Goal: Task Accomplishment & Management: Complete application form

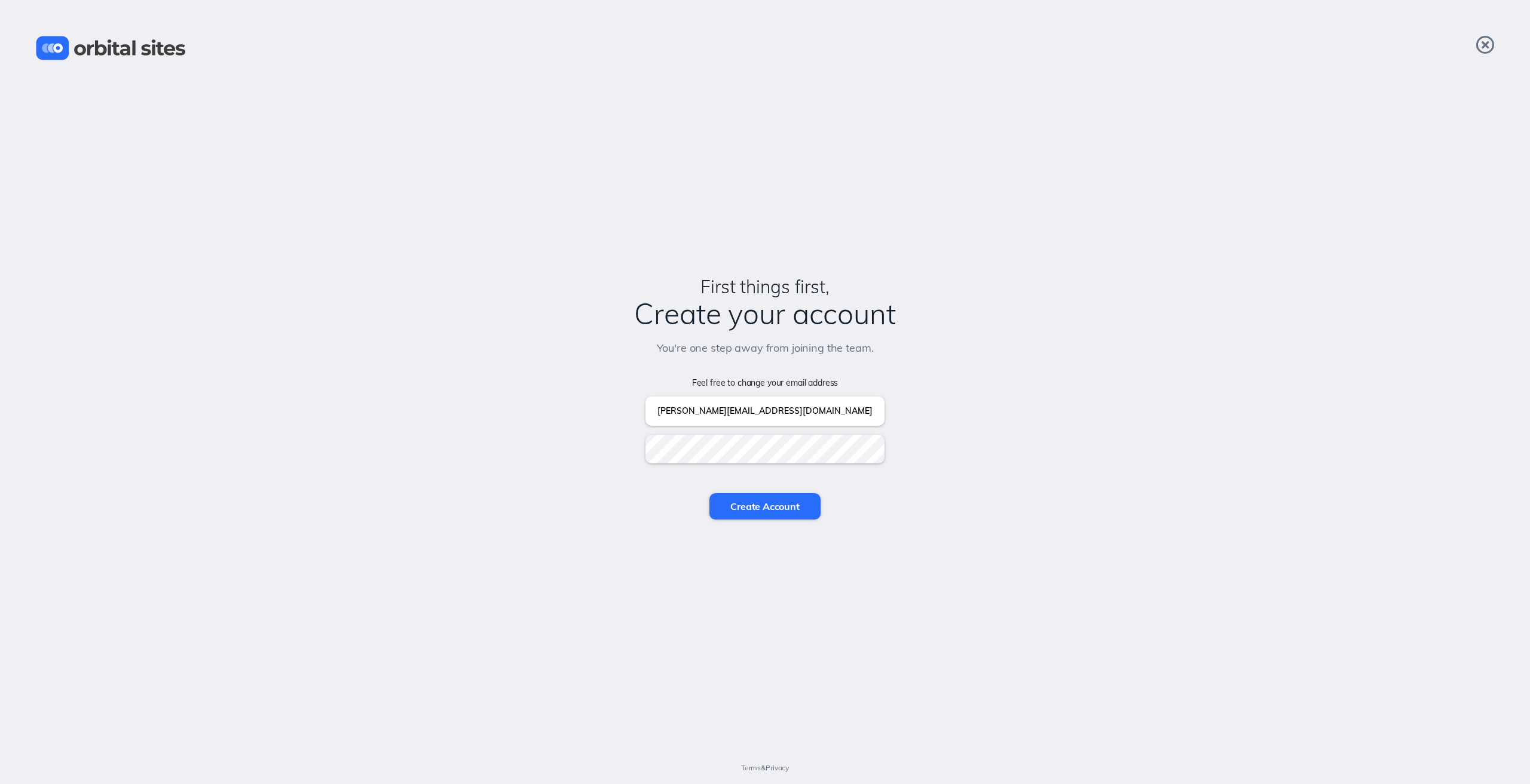
drag, startPoint x: 745, startPoint y: 493, endPoint x: 754, endPoint y: 507, distance: 16.6
click at [747, 497] on input "Create Account" at bounding box center [765, 506] width 110 height 26
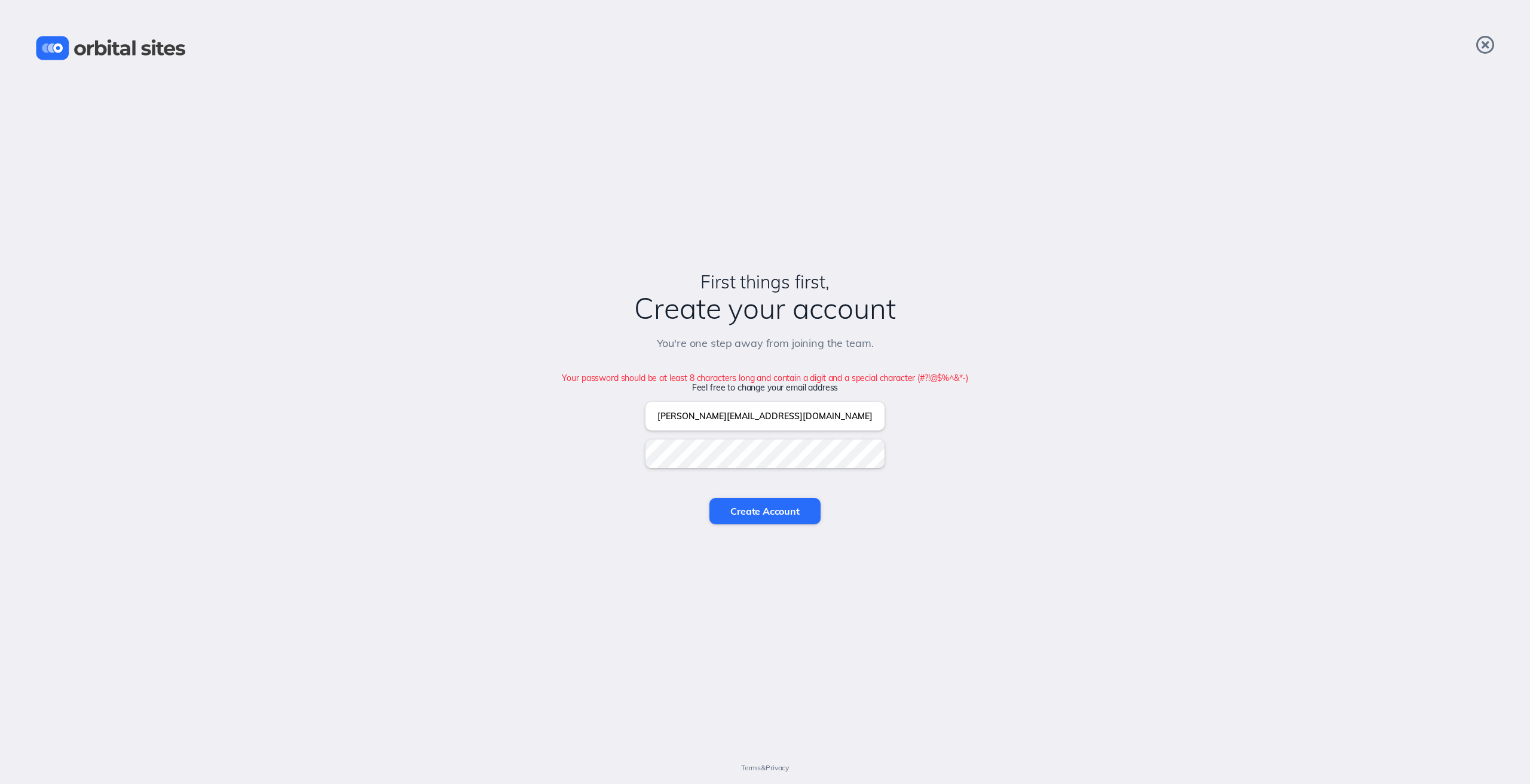
click at [709, 498] on input "Create Account" at bounding box center [765, 511] width 110 height 26
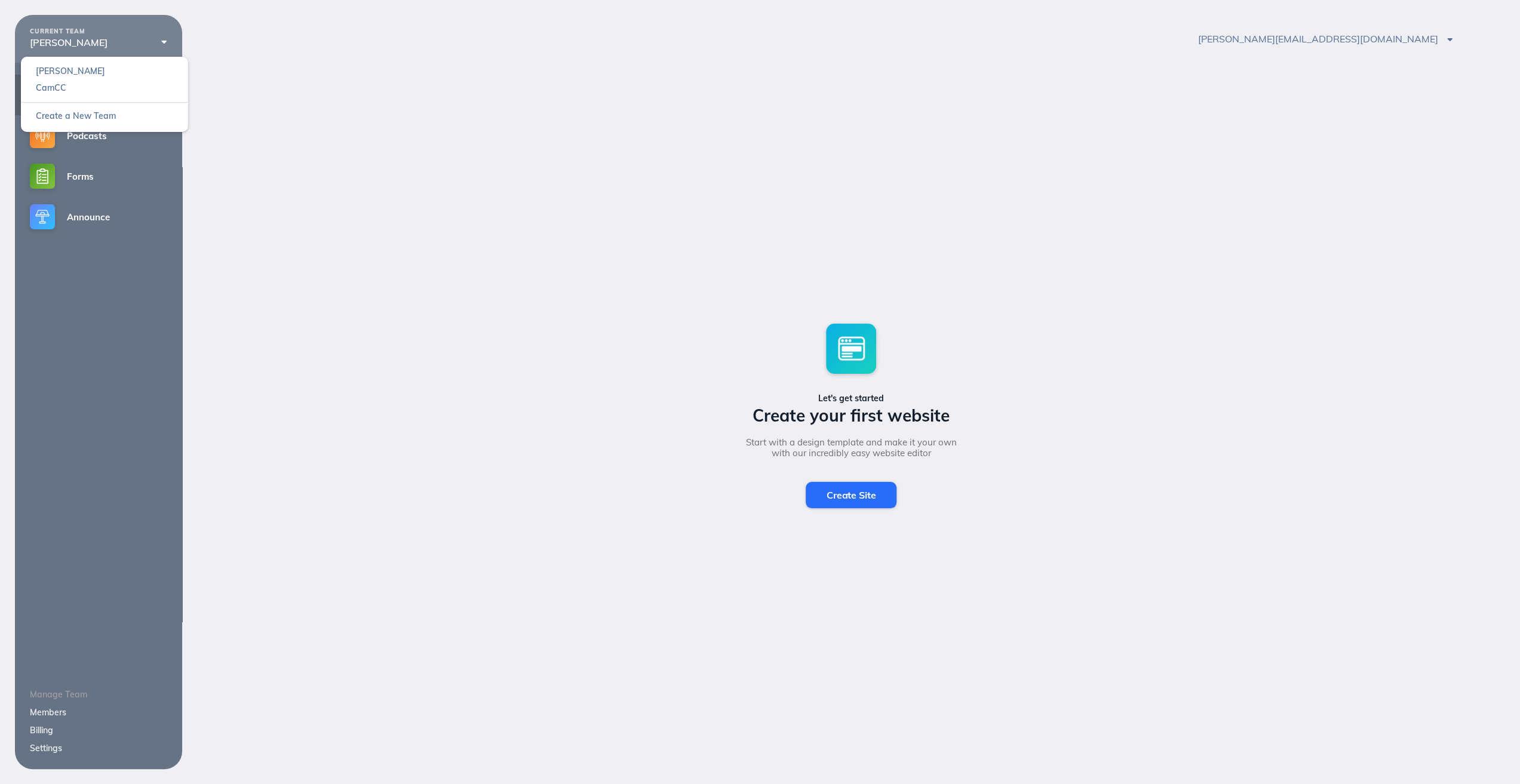
click at [100, 41] on div "[PERSON_NAME]" at bounding box center [98, 43] width 137 height 11
click at [89, 87] on link "CamCC" at bounding box center [105, 87] width 167 height 17
